Goal: Transaction & Acquisition: Subscribe to service/newsletter

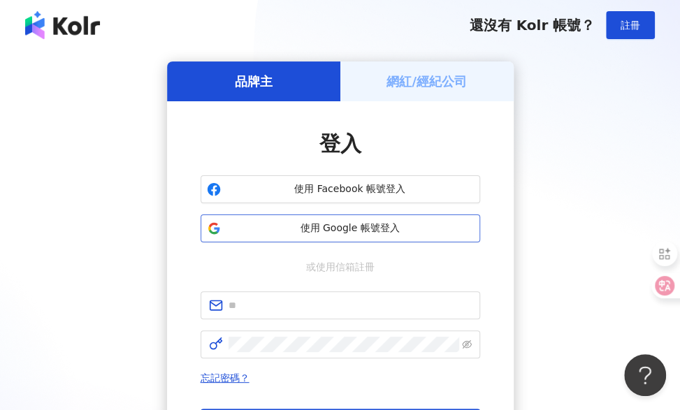
click at [387, 229] on span "使用 Google 帳號登入" at bounding box center [349, 229] width 247 height 14
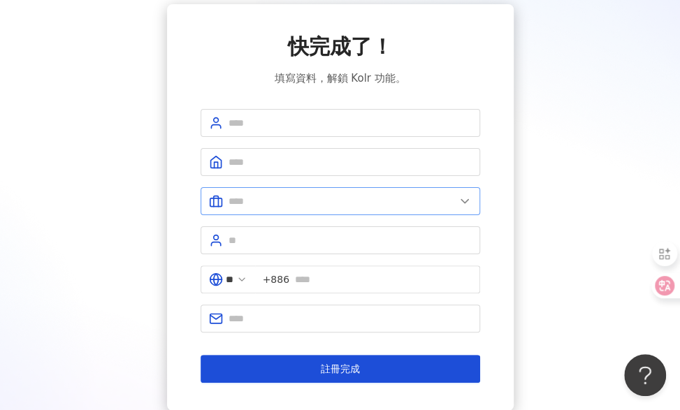
scroll to position [159, 0]
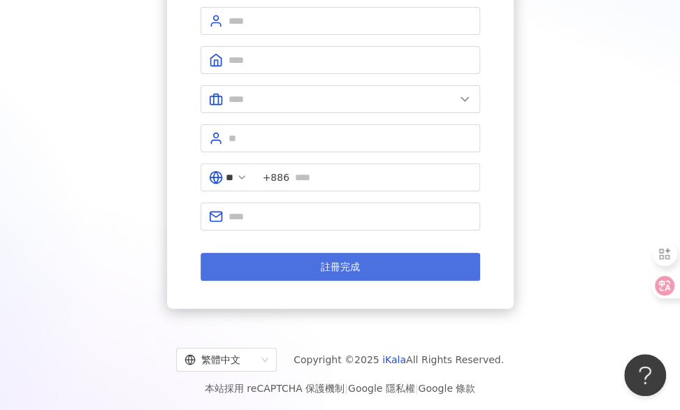
click at [358, 271] on button "註冊完成" at bounding box center [341, 267] width 280 height 28
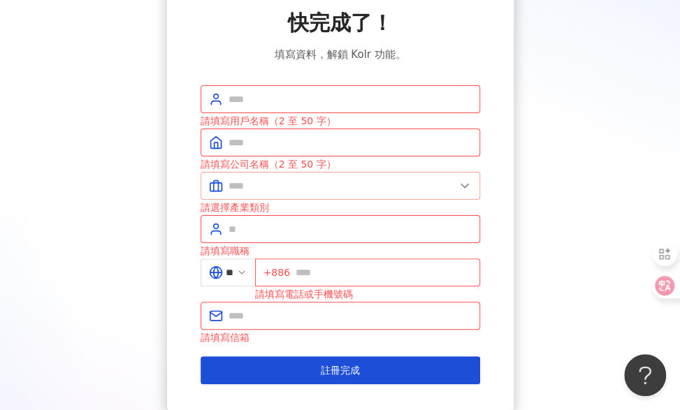
scroll to position [85, 0]
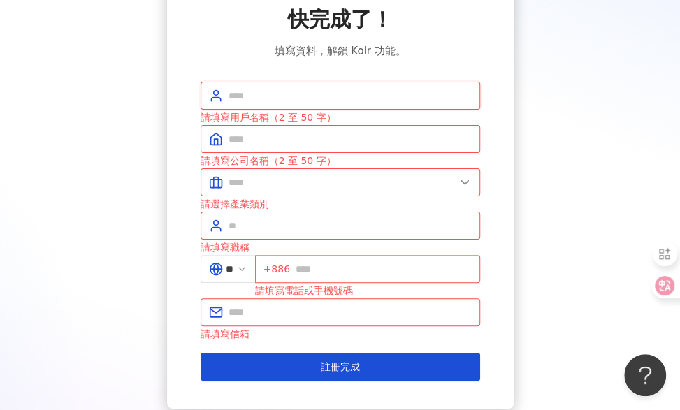
click at [342, 89] on input "text" at bounding box center [350, 95] width 243 height 15
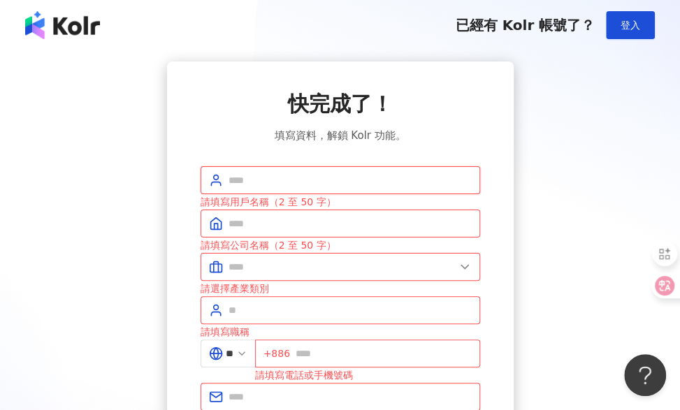
click at [324, 181] on input "text" at bounding box center [350, 180] width 243 height 15
type input "*"
type input "**********"
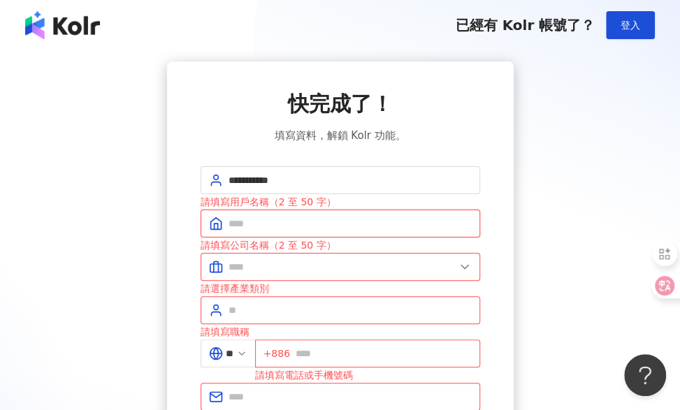
click at [309, 226] on input "text" at bounding box center [350, 223] width 243 height 15
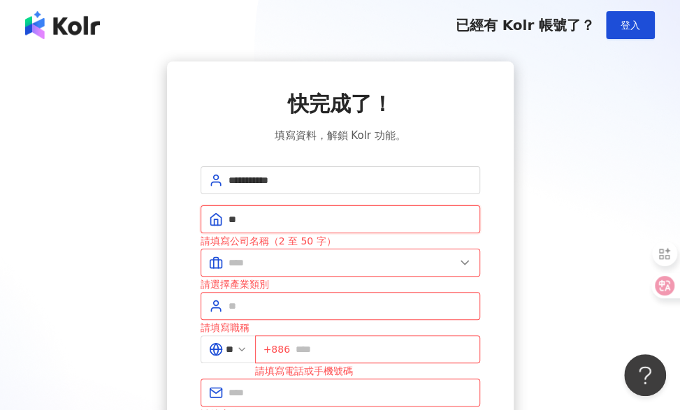
type input "*"
type input "*********"
click at [282, 257] on input "text" at bounding box center [342, 262] width 226 height 15
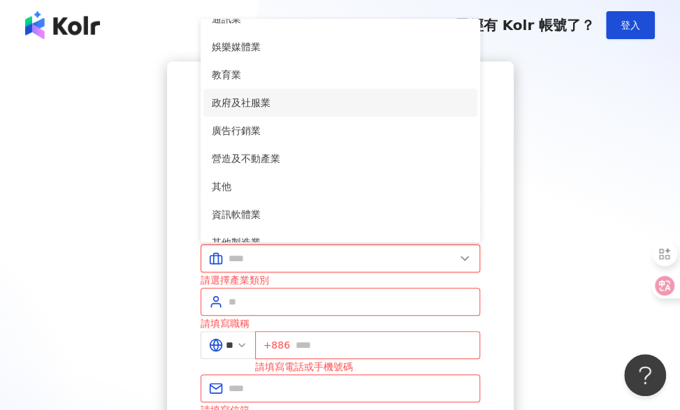
scroll to position [285, 0]
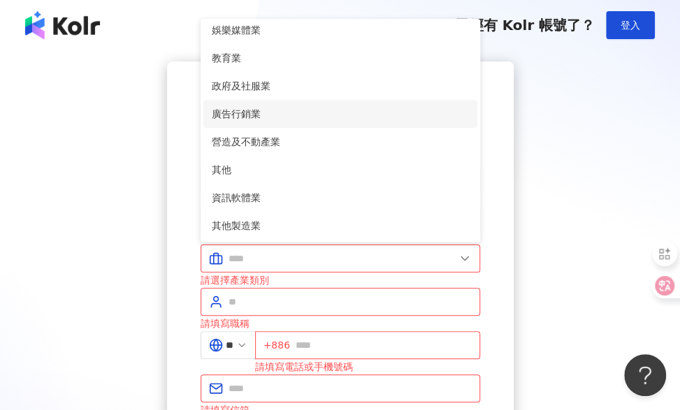
click at [262, 112] on span "廣告行銷業" at bounding box center [340, 113] width 257 height 15
type input "*****"
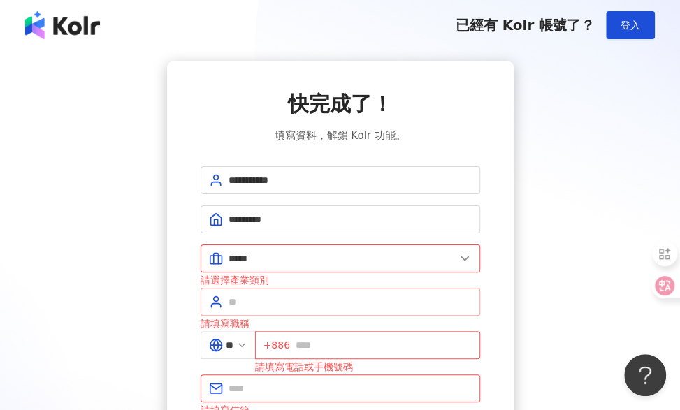
drag, startPoint x: 255, startPoint y: 310, endPoint x: 264, endPoint y: 300, distance: 13.4
click at [264, 300] on span at bounding box center [341, 302] width 280 height 28
click at [264, 300] on input "text" at bounding box center [350, 301] width 243 height 15
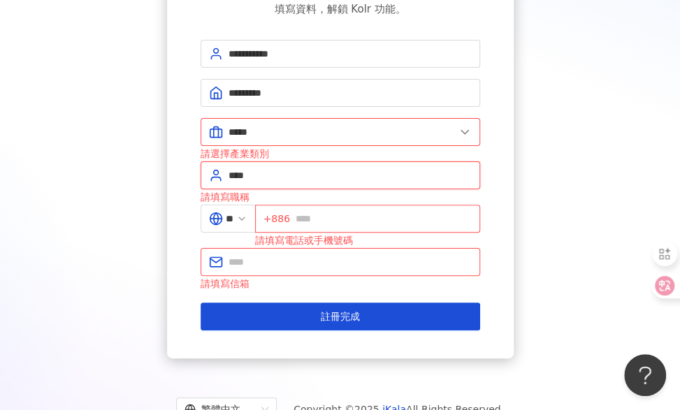
scroll to position [135, 0]
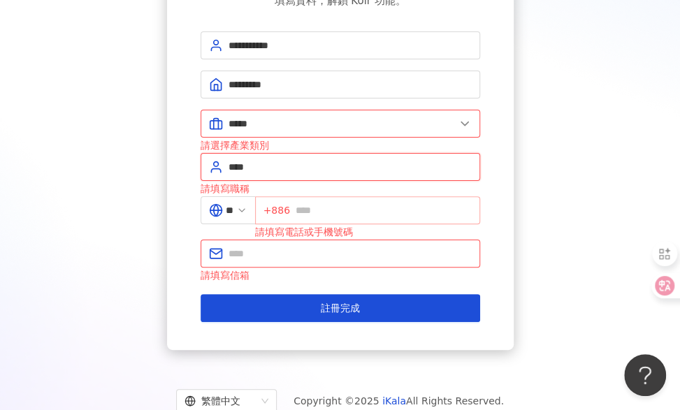
type input "****"
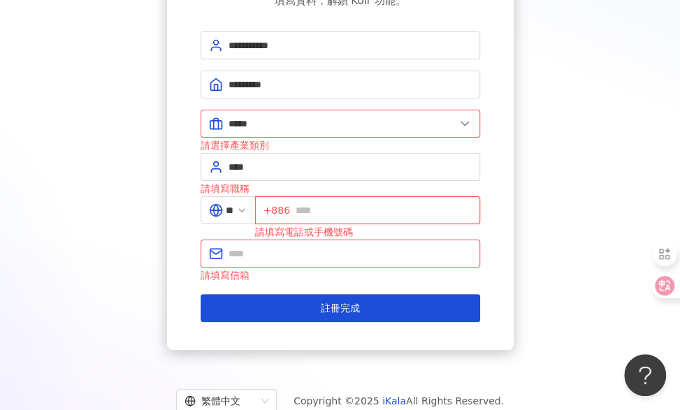
click at [360, 208] on input "text" at bounding box center [384, 210] width 176 height 15
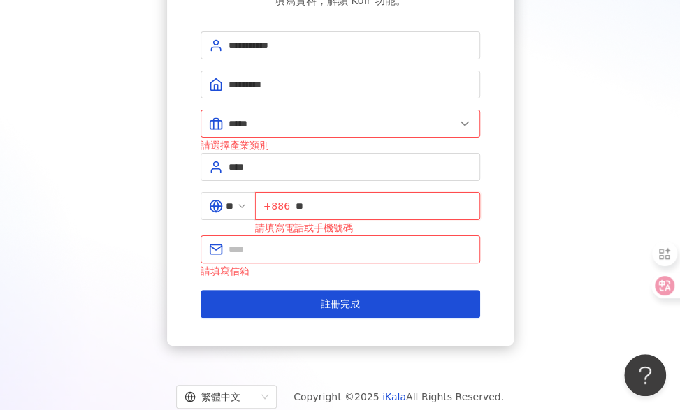
type input "*"
type input "**********"
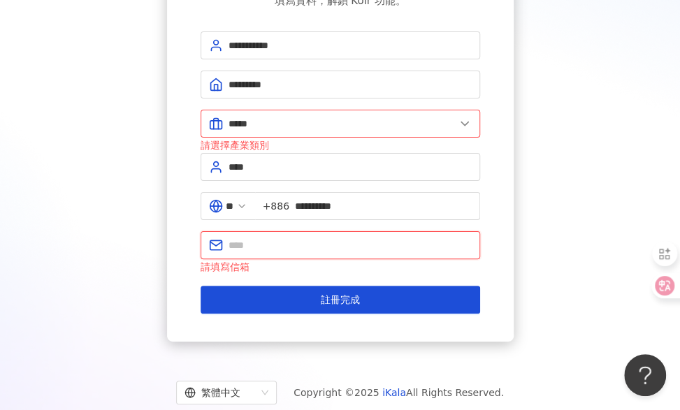
click at [379, 250] on input "text" at bounding box center [350, 245] width 243 height 15
click at [310, 238] on input "text" at bounding box center [350, 245] width 243 height 15
paste input "**********"
click at [229, 243] on input "**********" at bounding box center [350, 245] width 243 height 15
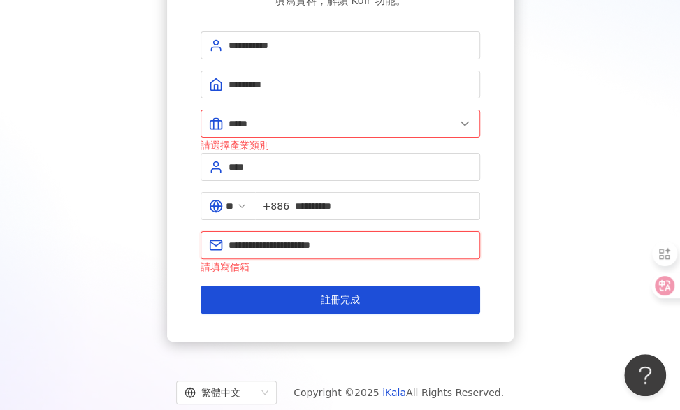
click at [391, 241] on input "**********" at bounding box center [350, 245] width 243 height 15
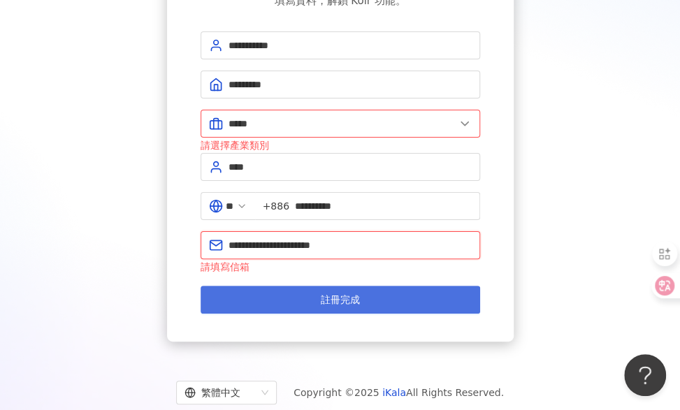
type input "**********"
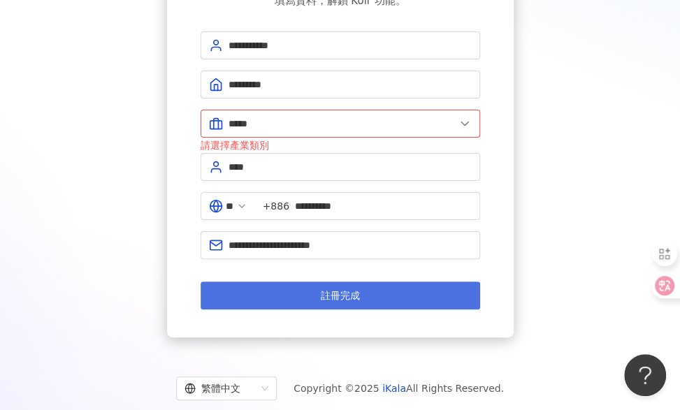
click at [382, 296] on button "註冊完成" at bounding box center [341, 296] width 280 height 28
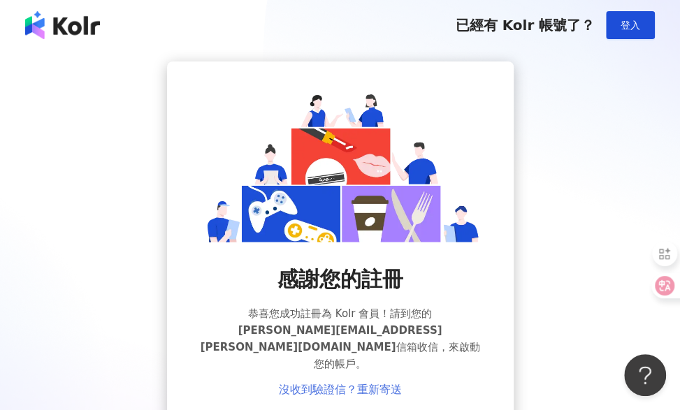
click at [357, 384] on link "沒收到驗證信？重新寄送" at bounding box center [340, 390] width 123 height 13
click at [633, 23] on span "登入" at bounding box center [631, 25] width 20 height 11
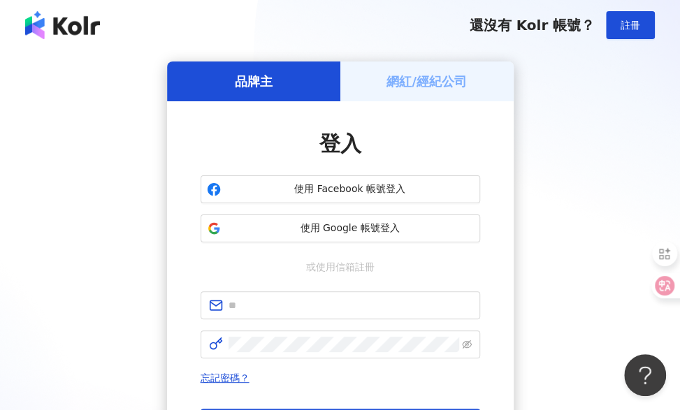
click at [526, 228] on div "品牌主 網紅/經紀公司 登入 使用 Facebook 帳號登入 使用 Google 帳號登入 或使用信箱註冊 忘記密碼？ 登入 還沒有 Kolr 帳號？ 立即…" at bounding box center [340, 277] width 647 height 431
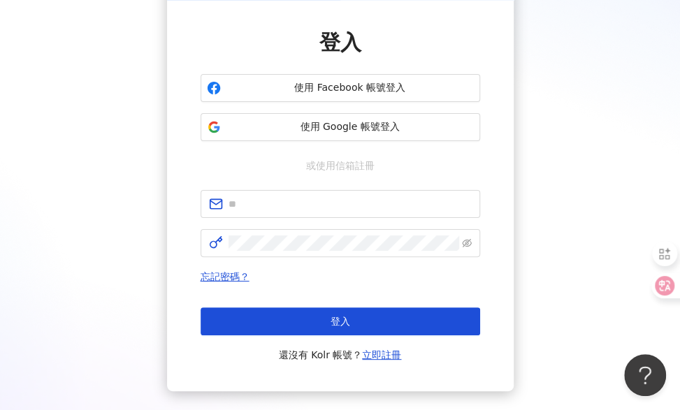
scroll to position [102, 0]
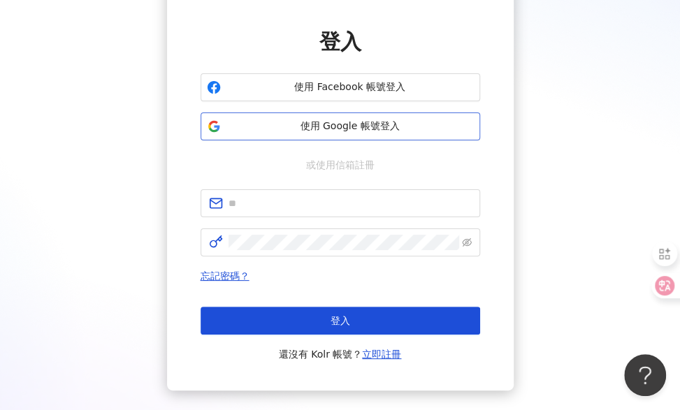
click at [387, 125] on span "使用 Google 帳號登入" at bounding box center [349, 127] width 247 height 14
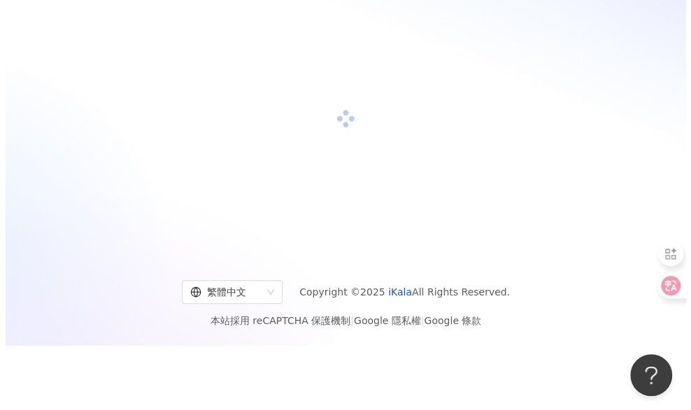
scroll to position [64, 0]
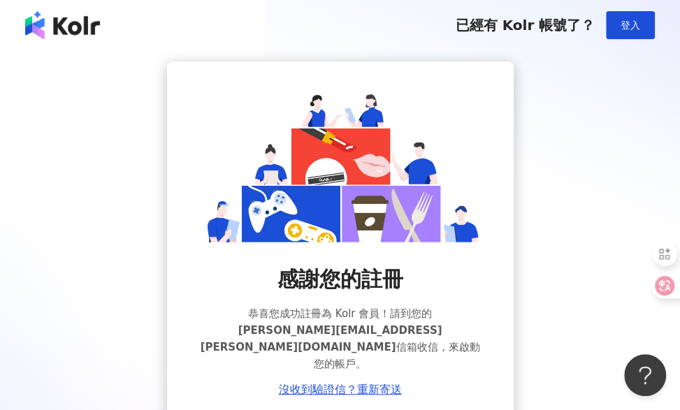
click at [576, 203] on div "感謝您的註冊 恭喜您成功註冊為 Kolr 會員！請到您的 jessica.lee@meiruta.com 信箱收信，來啟動您的帳戶。 沒收到驗證信？重新寄送" at bounding box center [340, 243] width 647 height 363
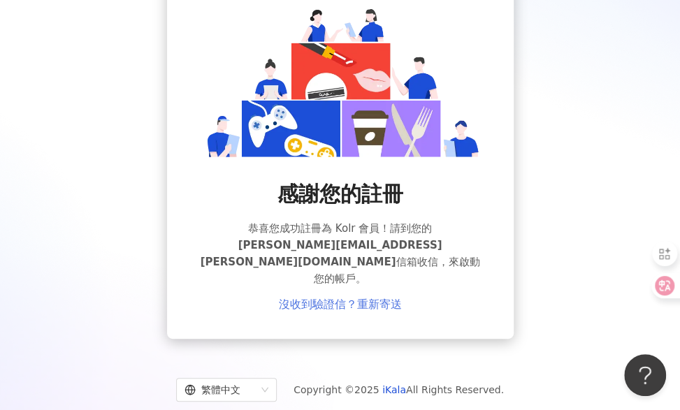
click at [333, 298] on link "沒收到驗證信？重新寄送" at bounding box center [340, 304] width 123 height 13
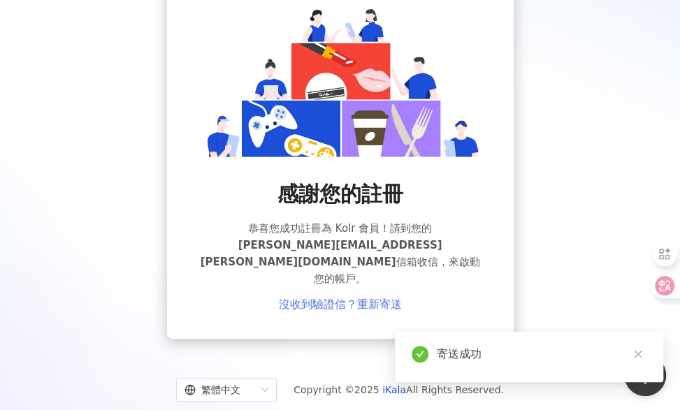
click at [333, 298] on link "沒收到驗證信？重新寄送" at bounding box center [340, 304] width 123 height 13
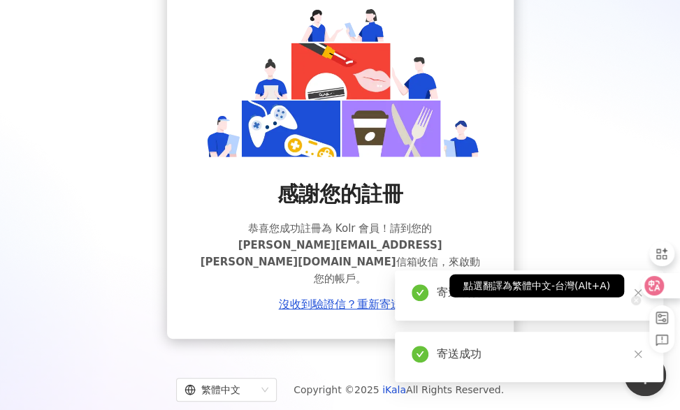
click at [633, 291] on div at bounding box center [655, 285] width 49 height 25
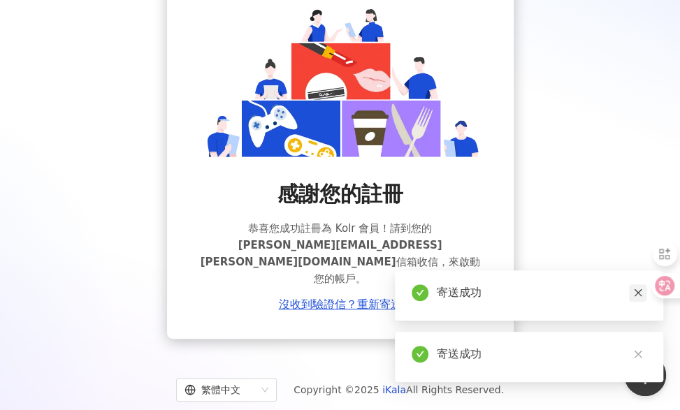
click at [640, 300] on link at bounding box center [637, 293] width 17 height 17
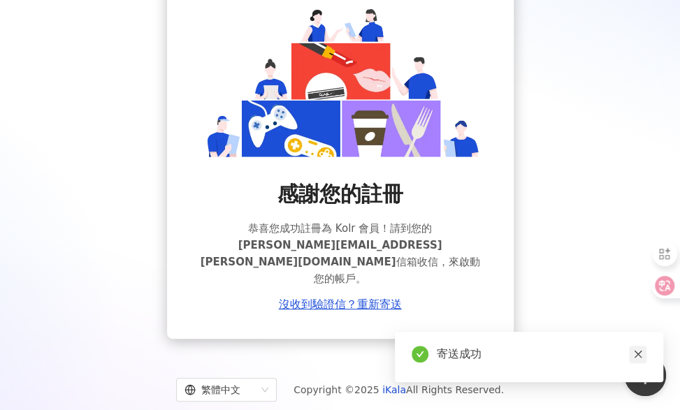
click at [635, 354] on icon "close" at bounding box center [638, 355] width 10 height 10
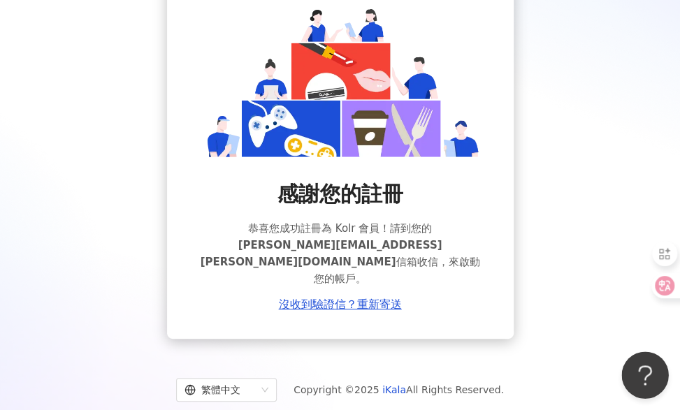
click at [637, 372] on button "Open Beacon popover" at bounding box center [642, 373] width 42 height 42
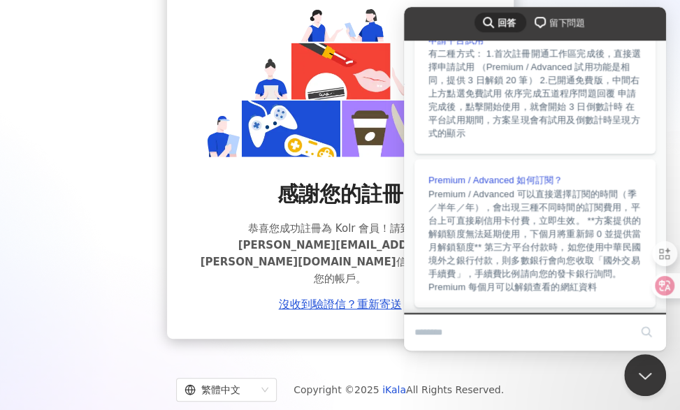
scroll to position [461, 0]
click at [95, 171] on div "感謝您的註冊 恭喜您成功註冊為 Kolr 會員！請到您的 jessica.lee@meiruta.com 信箱收信，來啟動您的帳戶。 沒收到驗證信？重新寄送" at bounding box center [340, 157] width 647 height 363
click at [366, 350] on div "繁體中文 Copyright © 2025 iKala All Rights Reserved. 本站採用 reCAPTCHA 保護機制 | Google 隱…" at bounding box center [340, 397] width 680 height 94
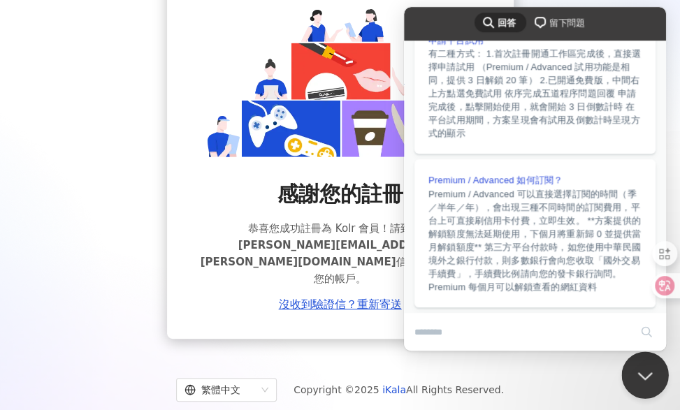
click at [638, 380] on button "Close Beacon popover" at bounding box center [642, 373] width 42 height 42
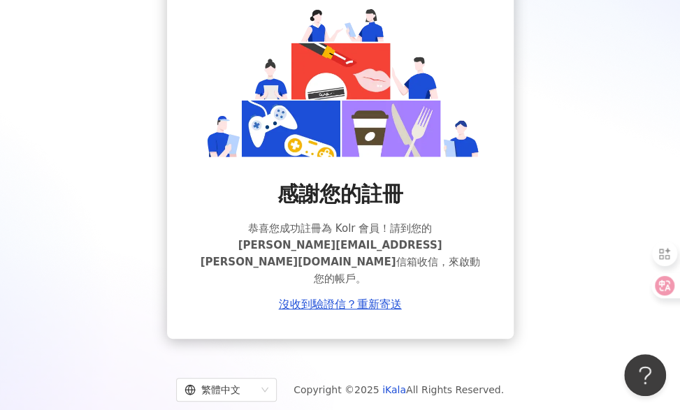
scroll to position [0, 0]
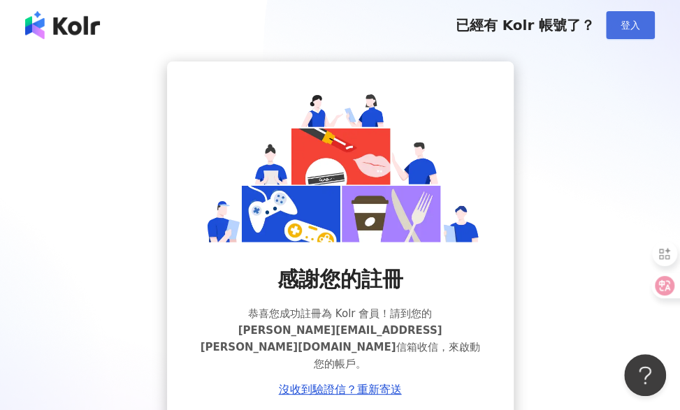
click at [640, 27] on span "登入" at bounding box center [631, 25] width 20 height 11
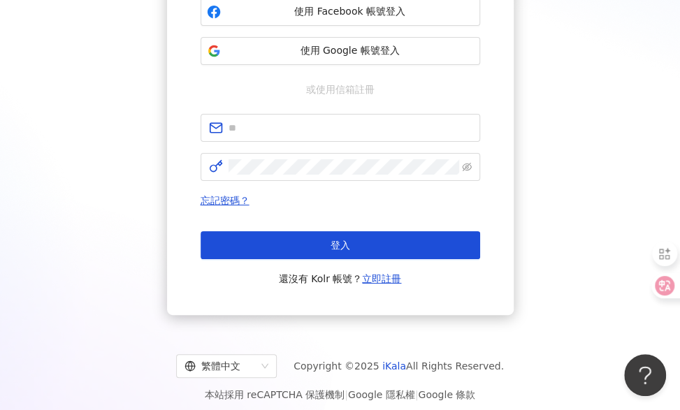
scroll to position [179, 0]
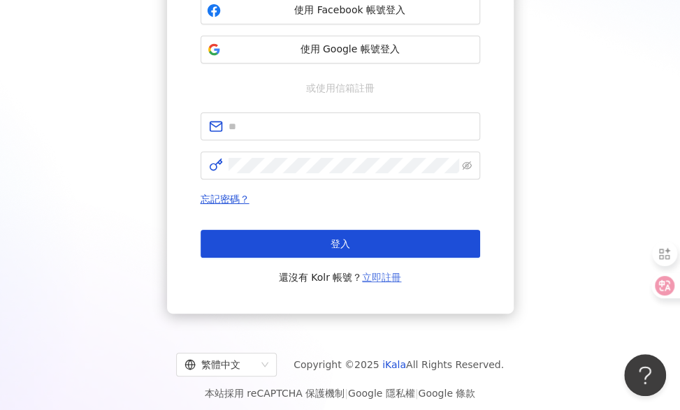
click at [387, 282] on link "立即註冊" at bounding box center [381, 277] width 39 height 11
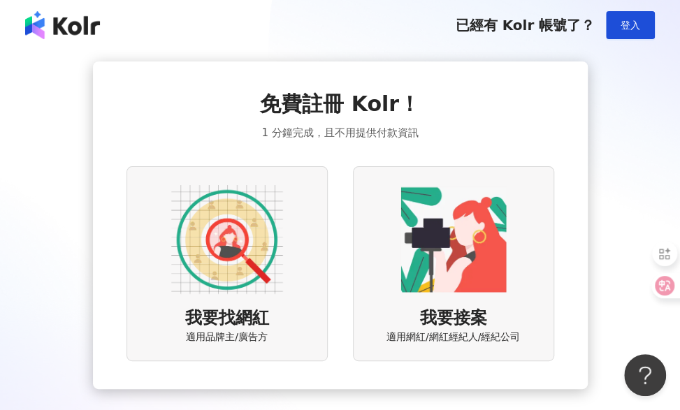
scroll to position [83, 0]
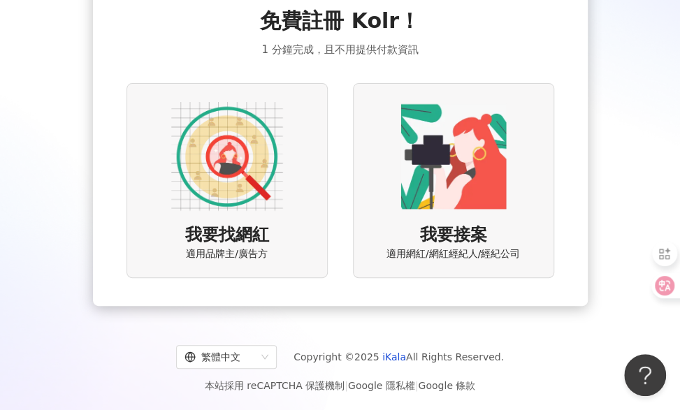
click at [215, 181] on img at bounding box center [227, 157] width 112 height 112
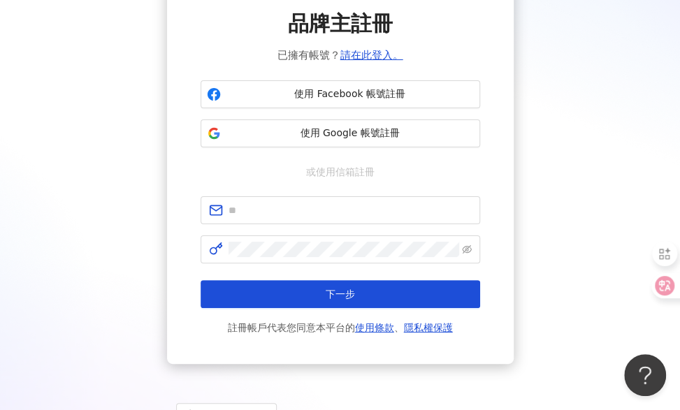
scroll to position [89, 0]
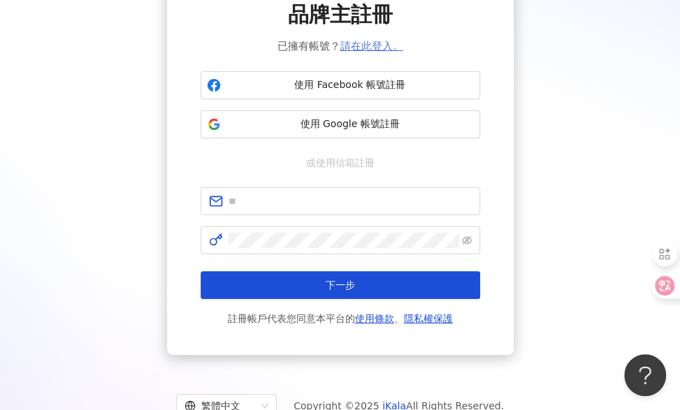
click at [368, 41] on link "請在此登入。" at bounding box center [371, 46] width 63 height 13
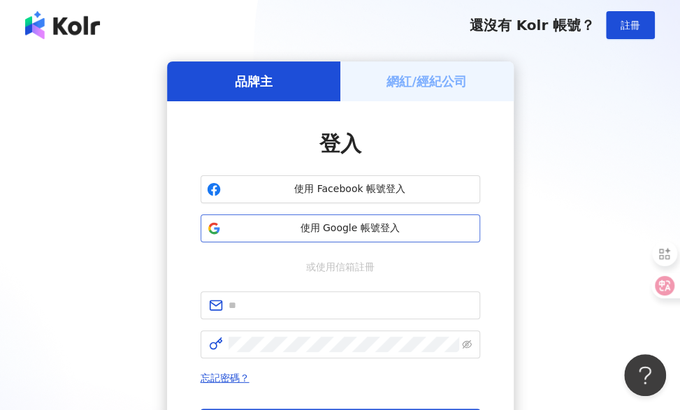
click at [407, 223] on span "使用 Google 帳號登入" at bounding box center [349, 229] width 247 height 14
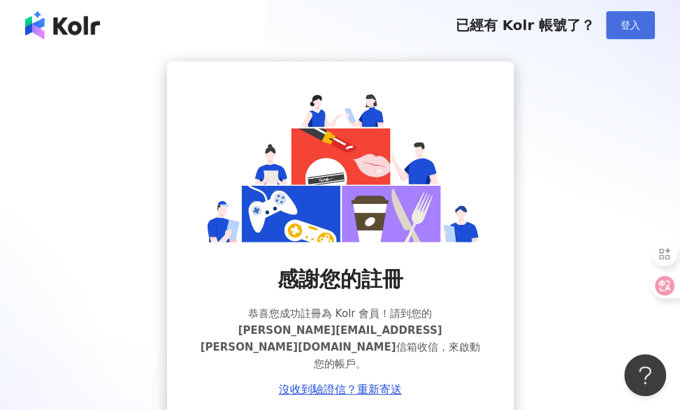
click at [624, 27] on span "登入" at bounding box center [631, 25] width 20 height 11
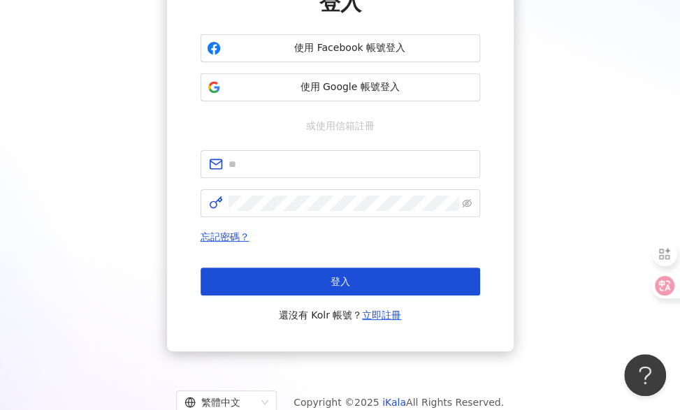
scroll to position [142, 0]
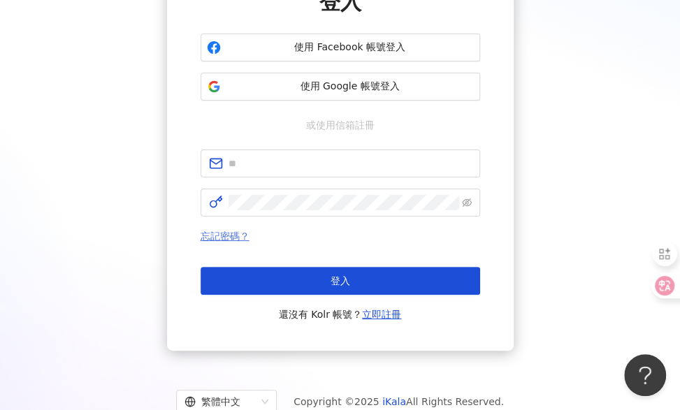
click at [222, 232] on link "忘記密碼？" at bounding box center [225, 236] width 49 height 11
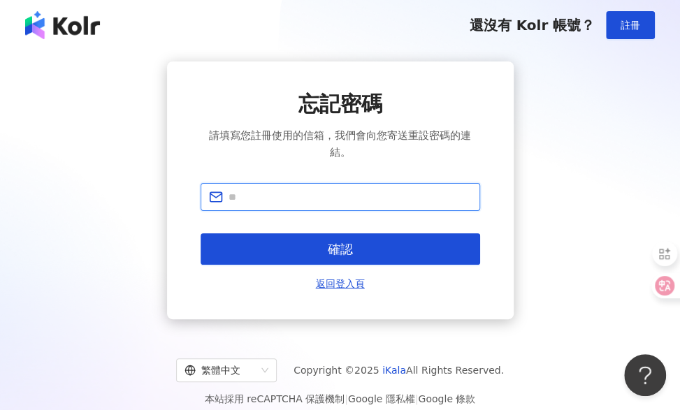
click at [267, 200] on input "text" at bounding box center [350, 196] width 243 height 15
paste input "**********"
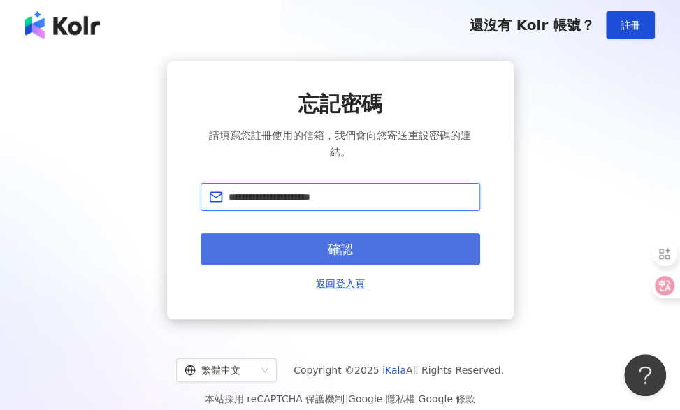
type input "**********"
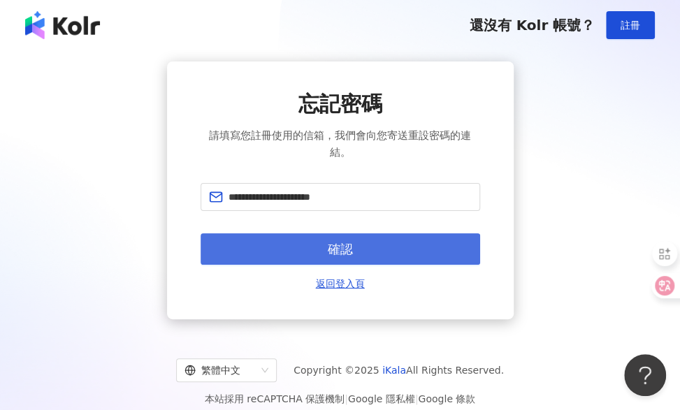
click at [302, 247] on button "確認" at bounding box center [341, 248] width 280 height 31
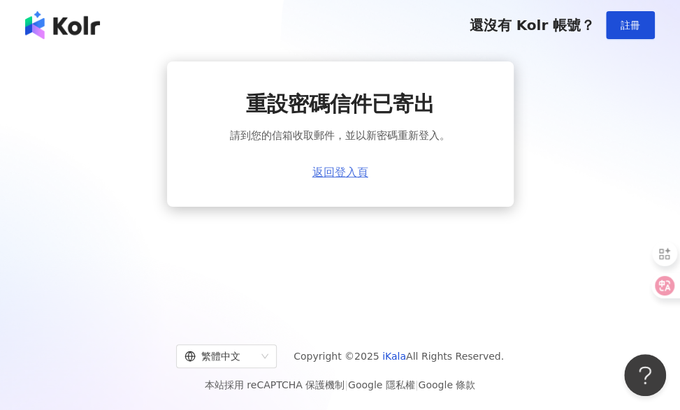
click at [348, 172] on link "返回登入頁" at bounding box center [340, 172] width 56 height 13
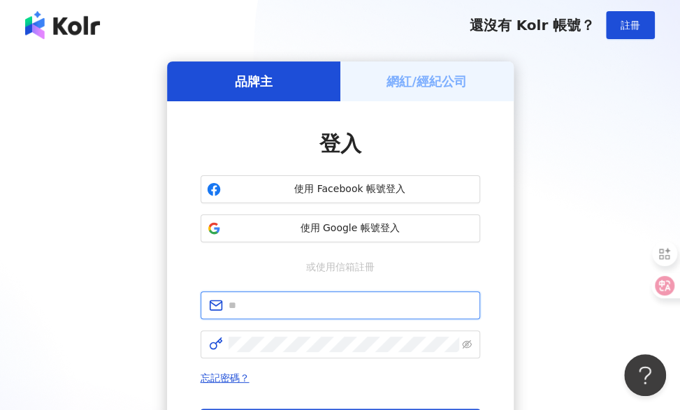
click at [333, 305] on input "text" at bounding box center [350, 305] width 243 height 15
paste input "**********"
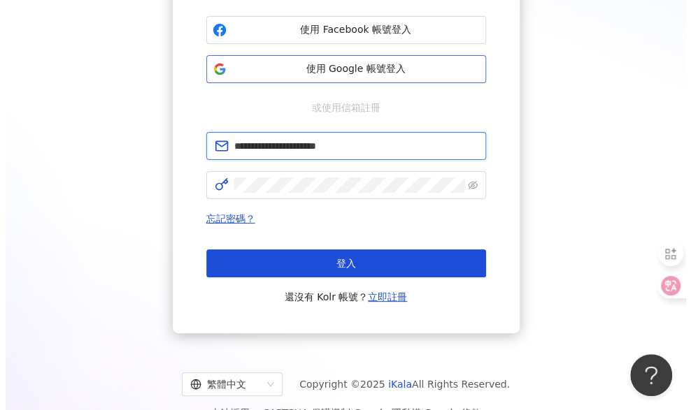
scroll to position [186, 0]
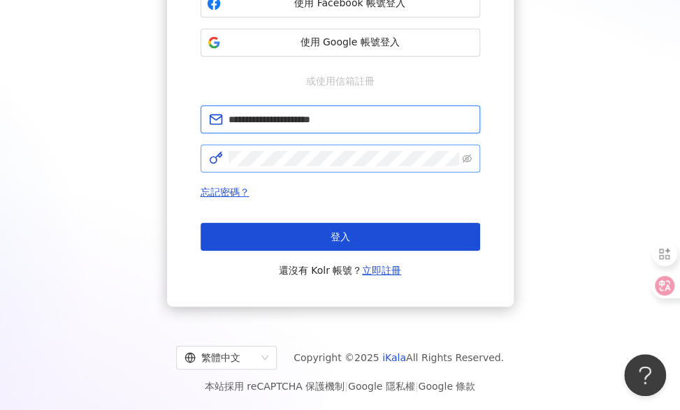
type input "**********"
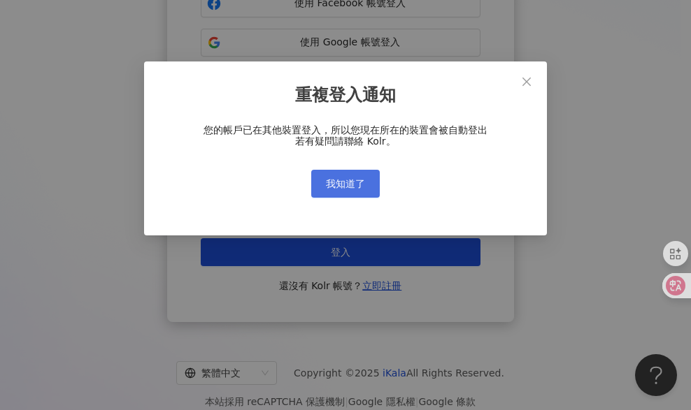
click at [358, 189] on span "我知道了" at bounding box center [345, 183] width 39 height 11
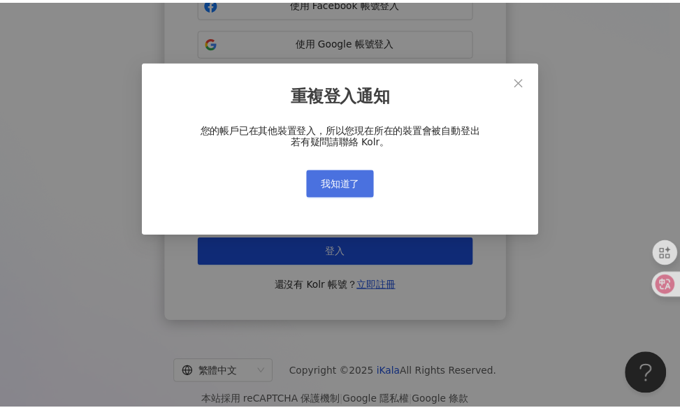
scroll to position [0, 0]
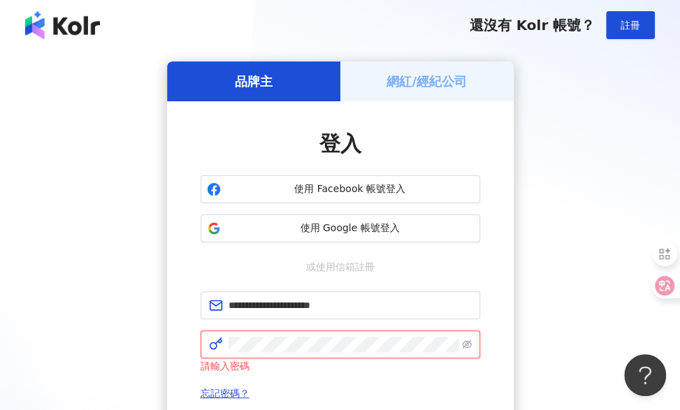
click at [267, 348] on span at bounding box center [341, 345] width 280 height 28
click at [467, 341] on icon "eye-invisible" at bounding box center [467, 345] width 10 height 10
click at [467, 340] on icon "eye" at bounding box center [467, 345] width 10 height 10
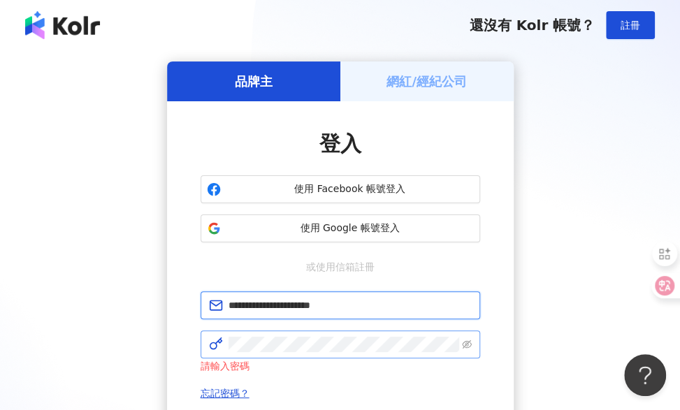
click at [422, 305] on input "**********" at bounding box center [350, 305] width 243 height 15
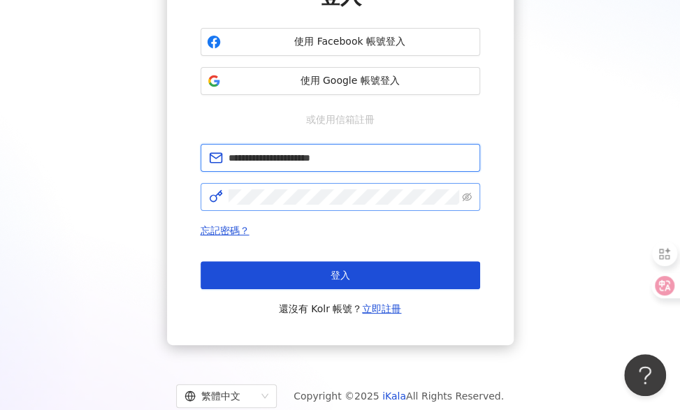
scroll to position [148, 0]
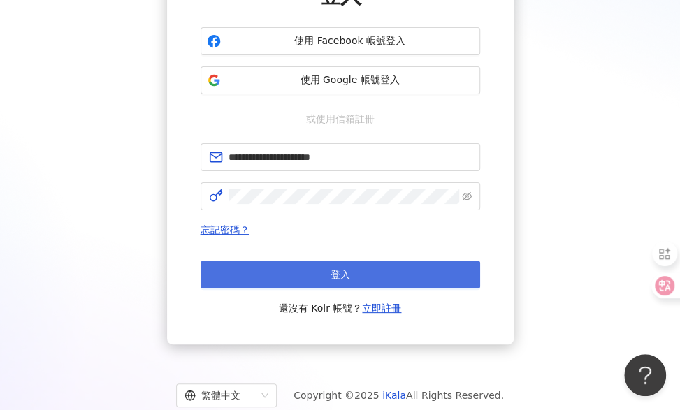
click at [375, 269] on button "登入" at bounding box center [341, 275] width 280 height 28
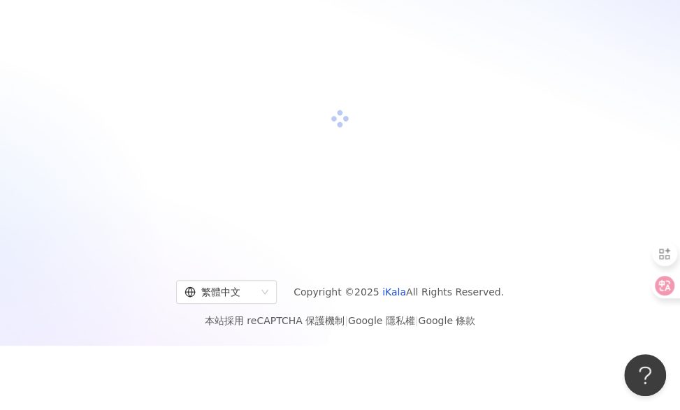
scroll to position [64, 0]
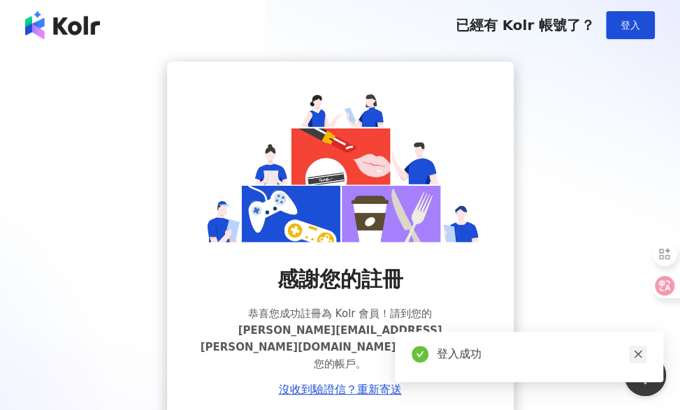
click at [636, 357] on icon "close" at bounding box center [638, 355] width 10 height 10
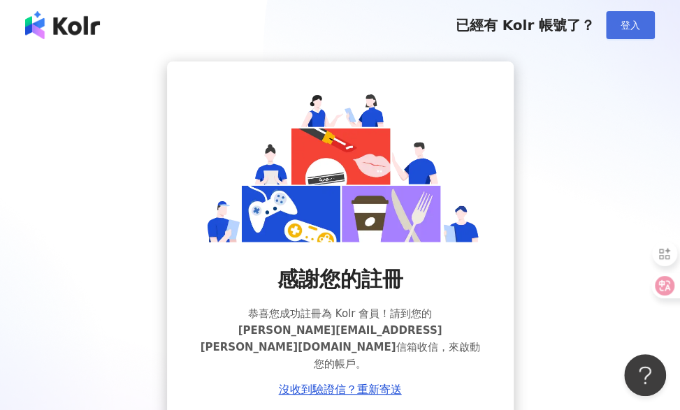
click at [635, 24] on span "登入" at bounding box center [631, 25] width 20 height 11
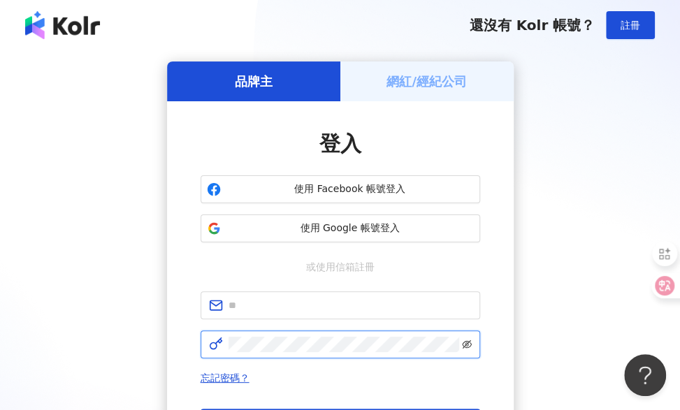
click at [469, 342] on icon "eye-invisible" at bounding box center [467, 345] width 10 height 10
click at [466, 346] on icon "eye" at bounding box center [467, 345] width 10 height 10
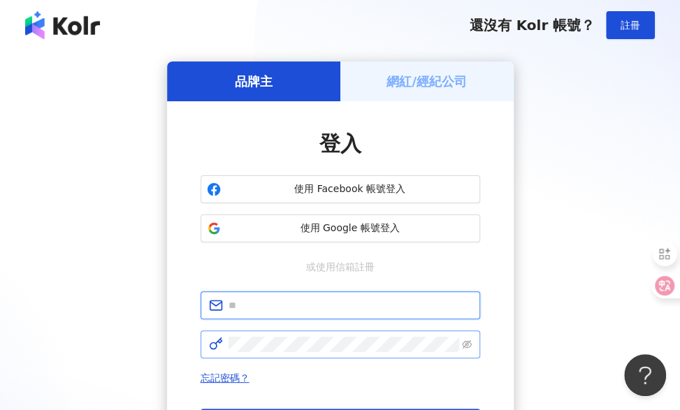
click at [327, 304] on input "text" at bounding box center [350, 305] width 243 height 15
paste input "**********"
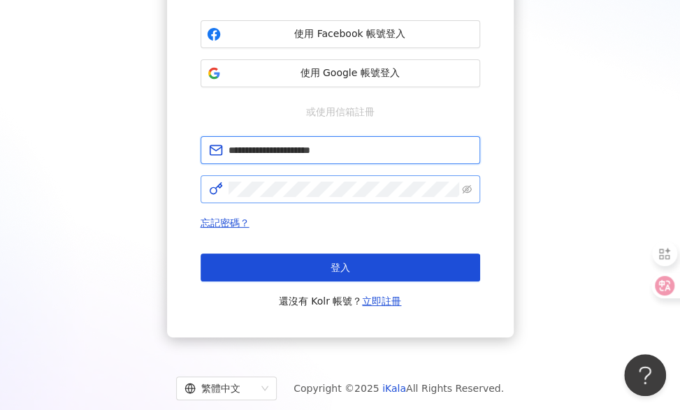
scroll to position [157, 0]
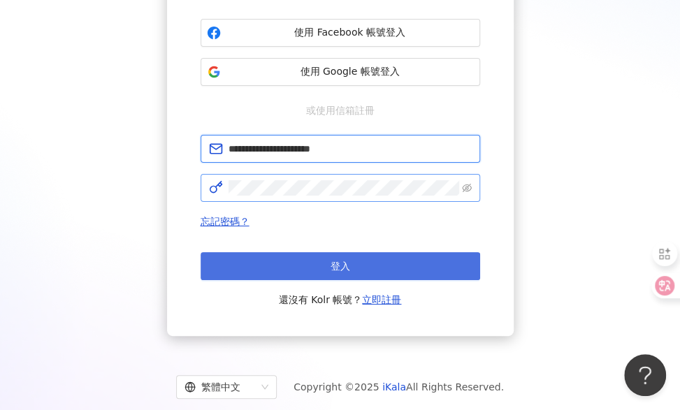
type input "**********"
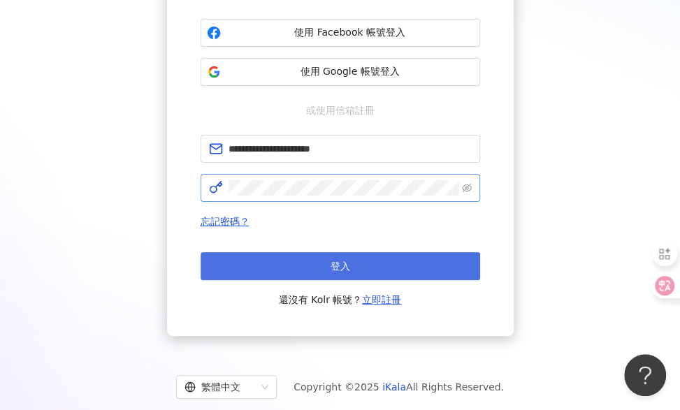
click at [377, 267] on button "登入" at bounding box center [341, 266] width 280 height 28
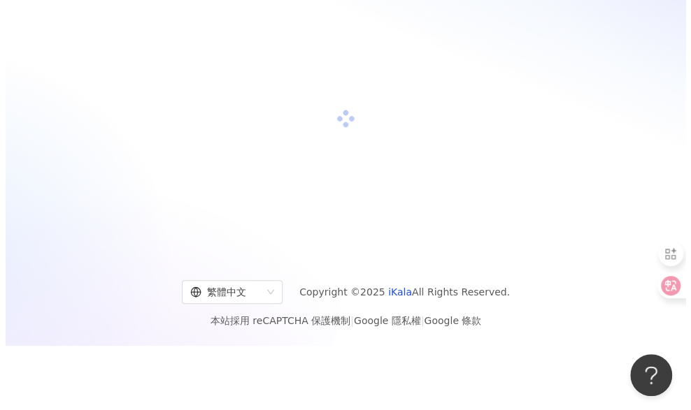
scroll to position [64, 0]
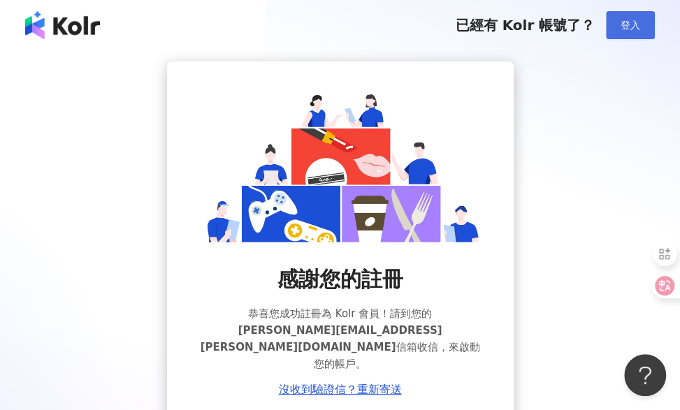
click at [626, 27] on span "登入" at bounding box center [631, 25] width 20 height 11
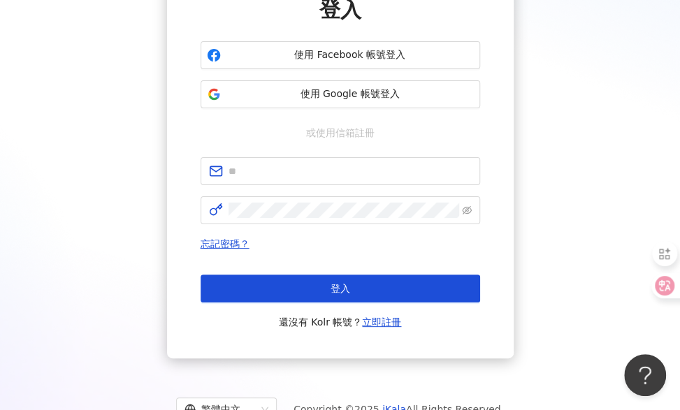
scroll to position [134, 0]
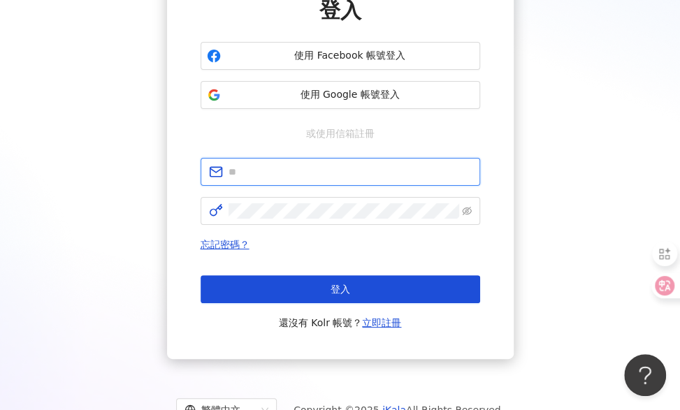
click at [272, 177] on input "text" at bounding box center [350, 171] width 243 height 15
paste input "**********"
type input "**********"
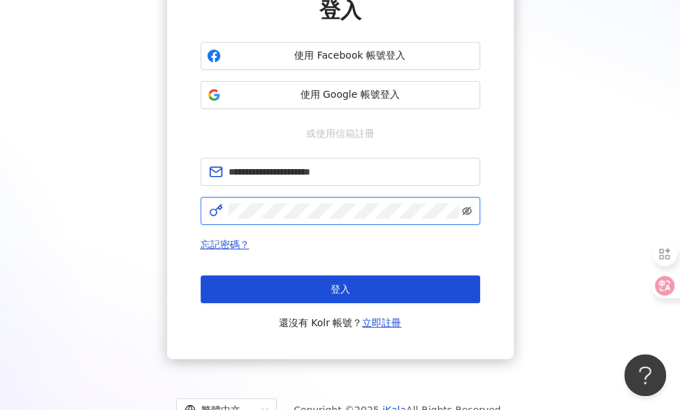
click at [468, 206] on icon "eye-invisible" at bounding box center [467, 211] width 10 height 10
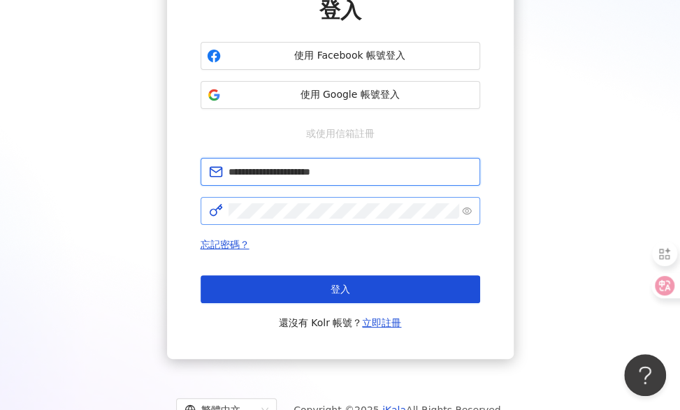
click at [440, 175] on input "**********" at bounding box center [350, 171] width 243 height 15
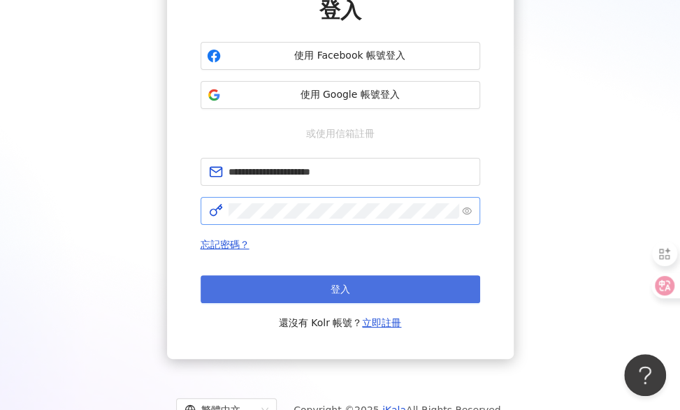
click at [355, 284] on button "登入" at bounding box center [341, 289] width 280 height 28
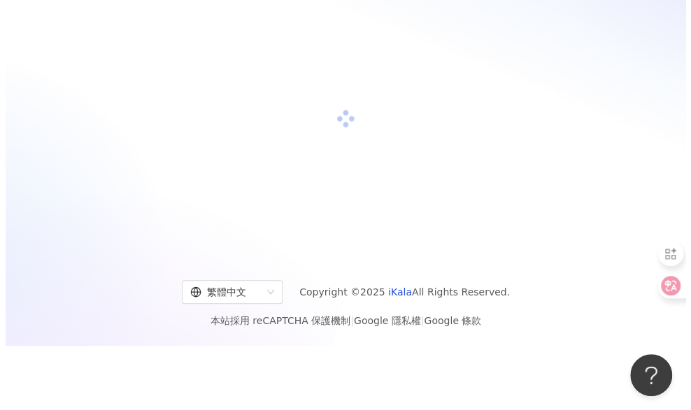
scroll to position [64, 0]
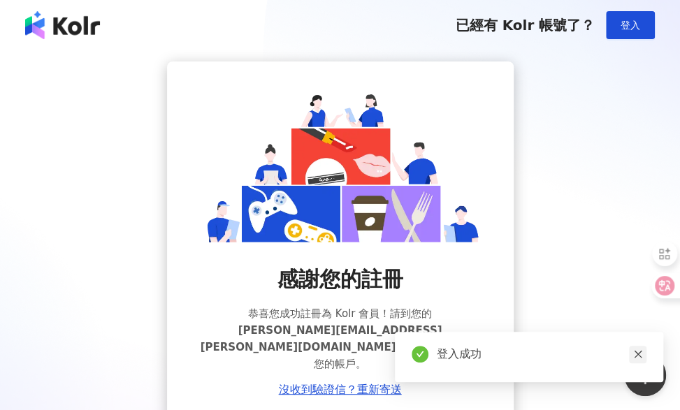
click at [638, 352] on icon "close" at bounding box center [638, 355] width 10 height 10
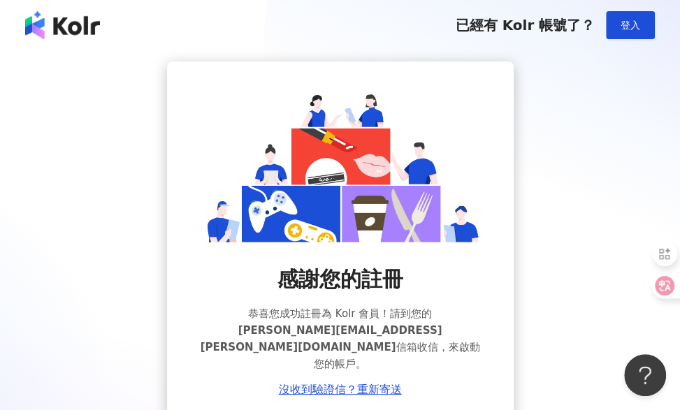
scroll to position [85, 0]
click at [319, 384] on link "沒收到驗證信？重新寄送" at bounding box center [340, 390] width 123 height 13
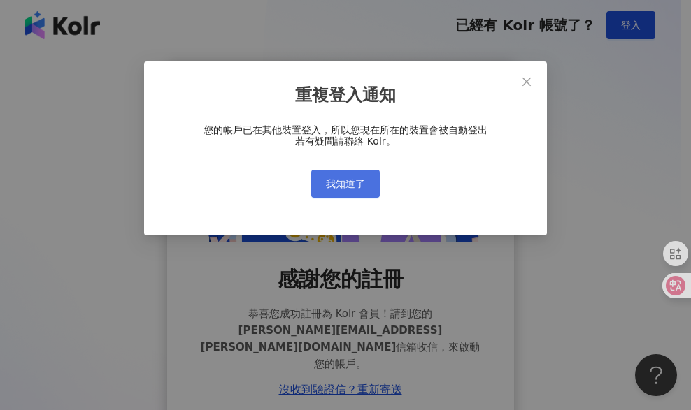
click at [358, 174] on button "我知道了" at bounding box center [345, 184] width 69 height 28
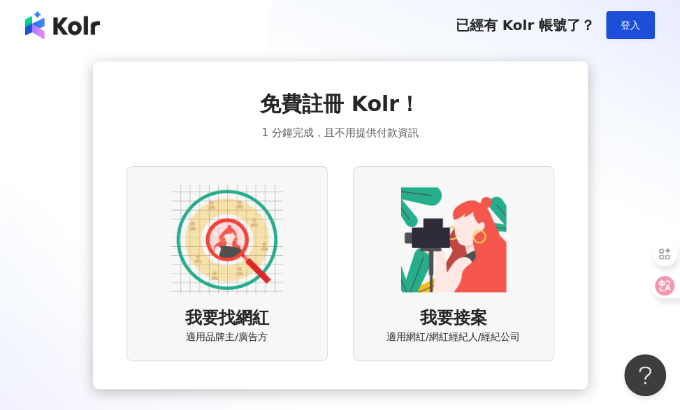
click at [243, 252] on img at bounding box center [227, 240] width 112 height 112
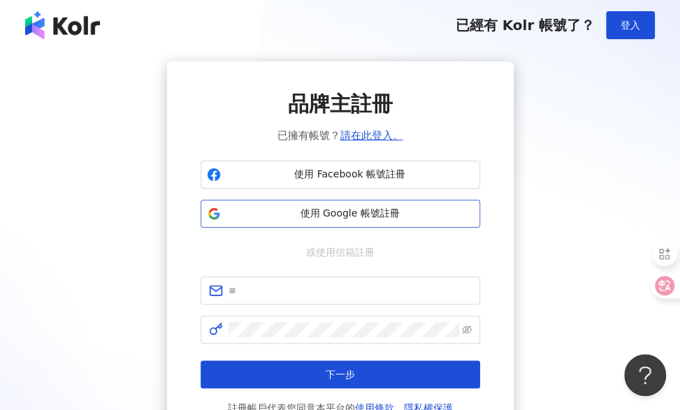
click at [371, 218] on span "使用 Google 帳號註冊" at bounding box center [349, 214] width 247 height 14
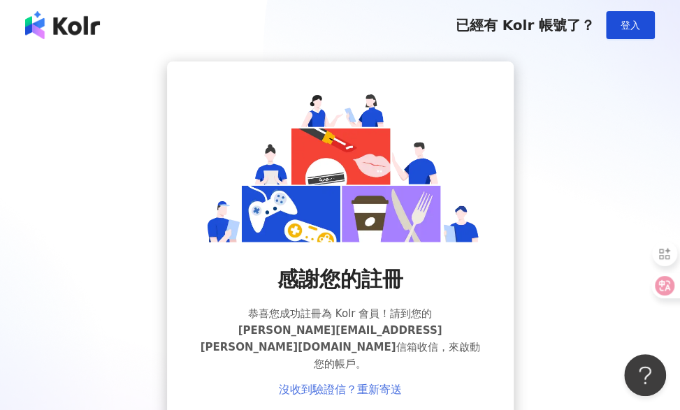
click at [358, 384] on link "沒收到驗證信？重新寄送" at bounding box center [340, 390] width 123 height 13
